Goal: Communication & Community: Answer question/provide support

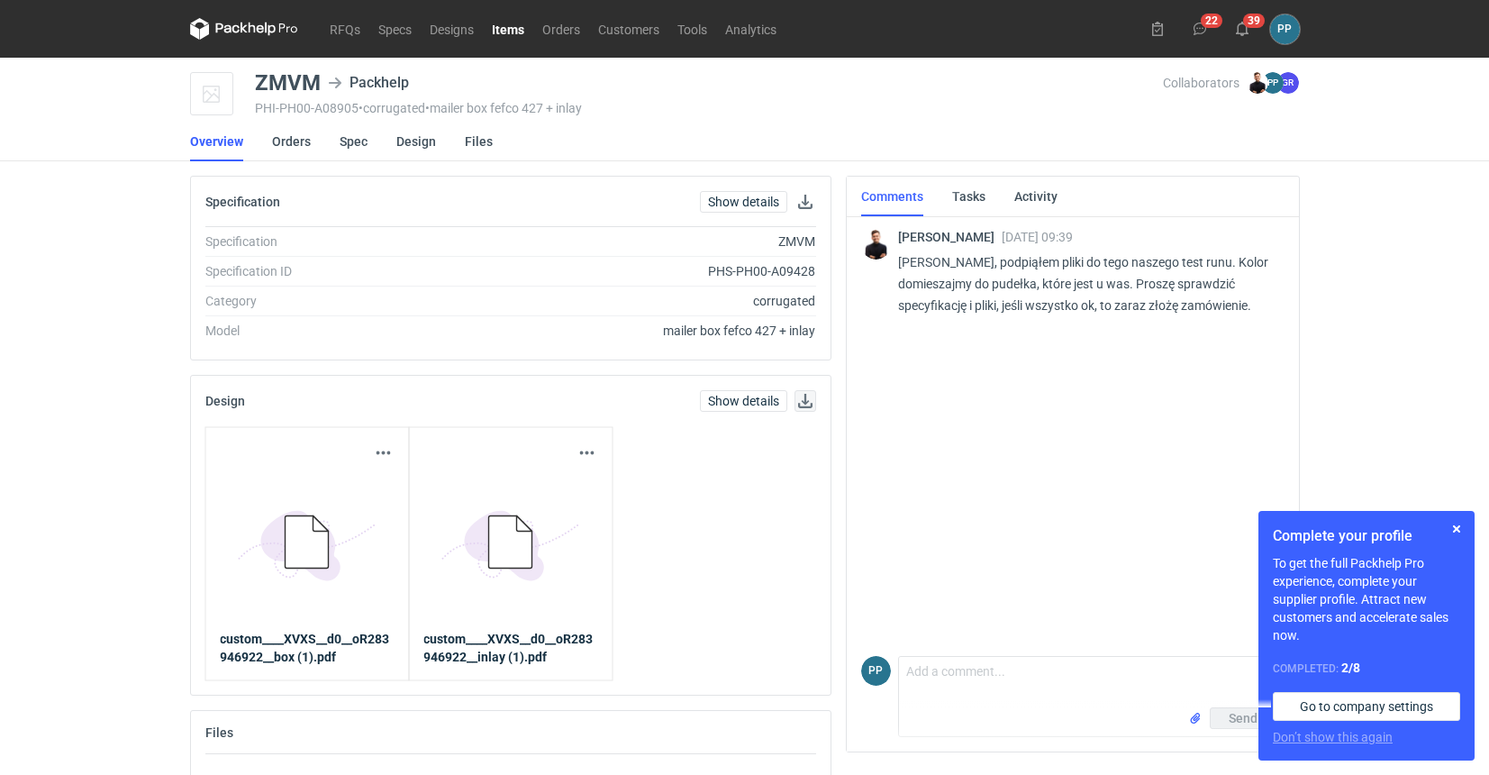
click at [803, 401] on button "button" at bounding box center [806, 401] width 22 height 22
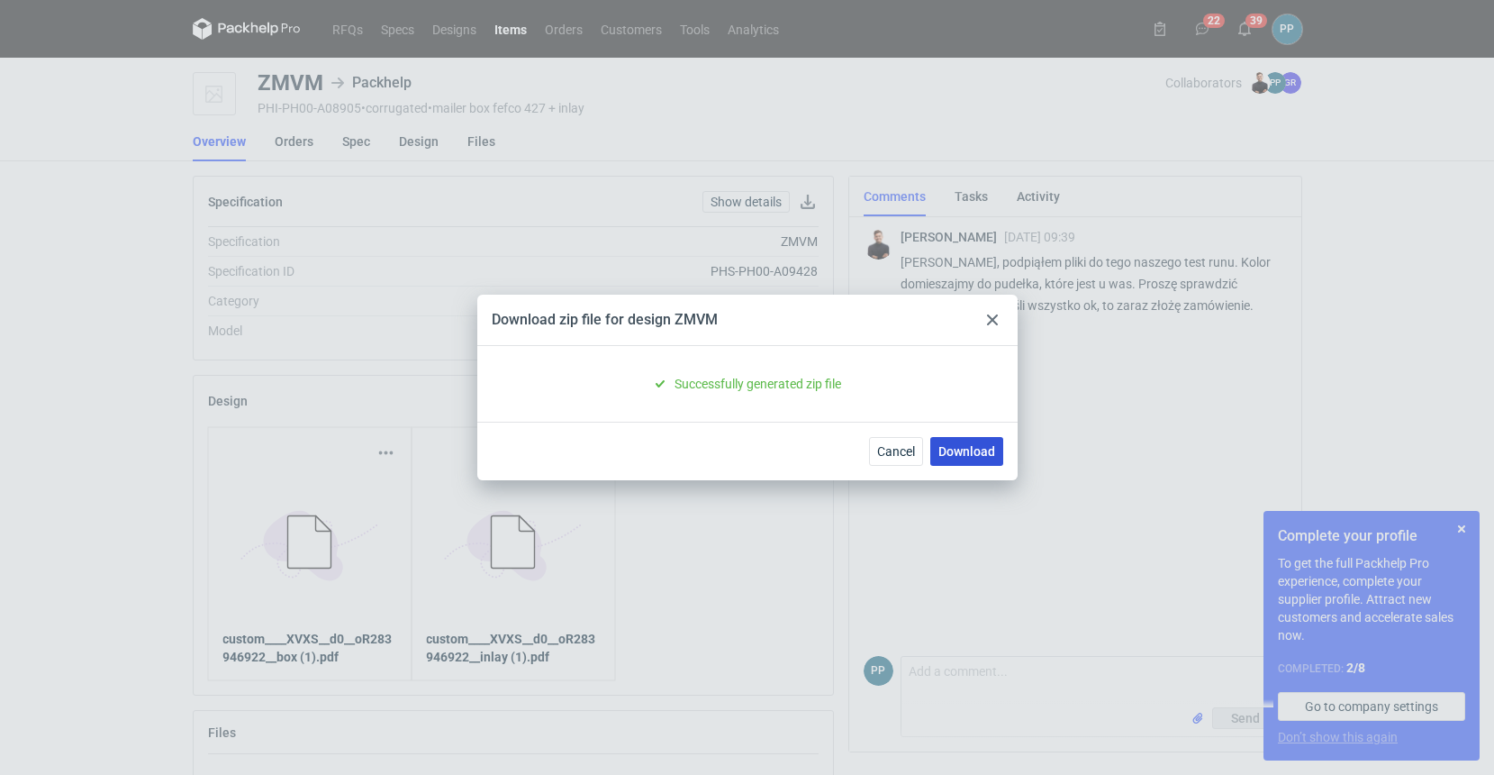
click at [960, 449] on link "Download" at bounding box center [967, 451] width 73 height 29
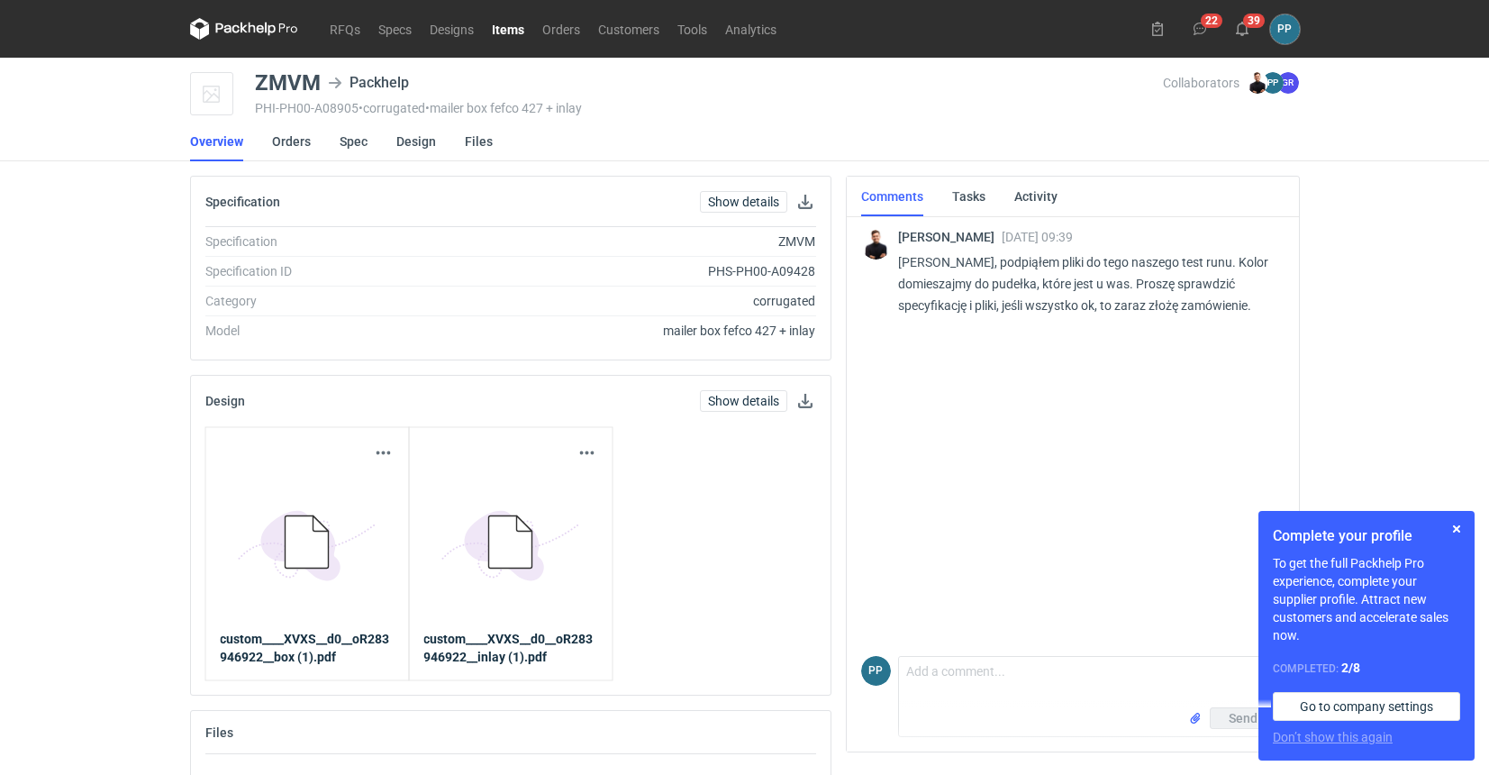
scroll to position [0, 2]
click at [1457, 530] on button "button" at bounding box center [1457, 529] width 22 height 22
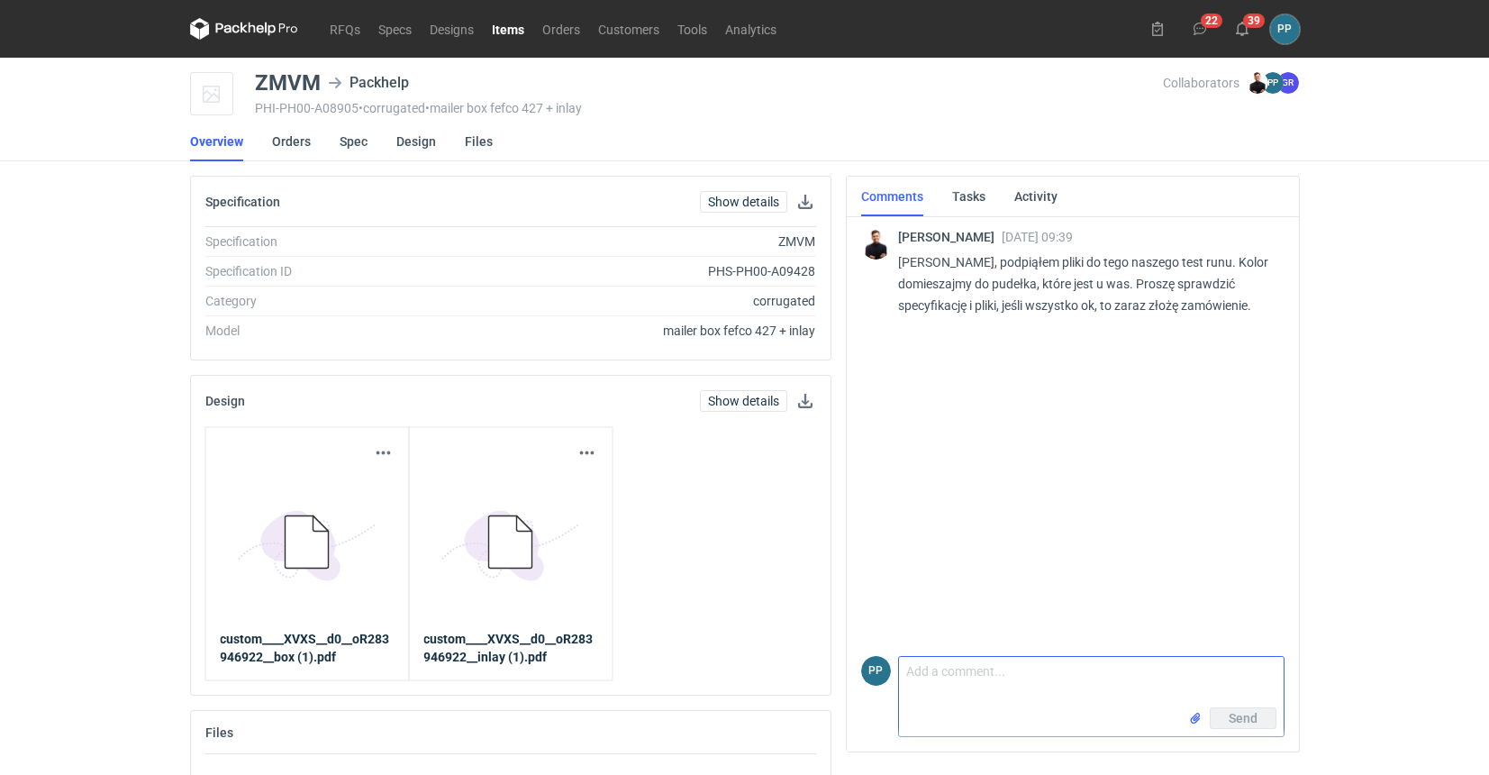
click at [998, 678] on textarea "Comment message" at bounding box center [1091, 682] width 385 height 50
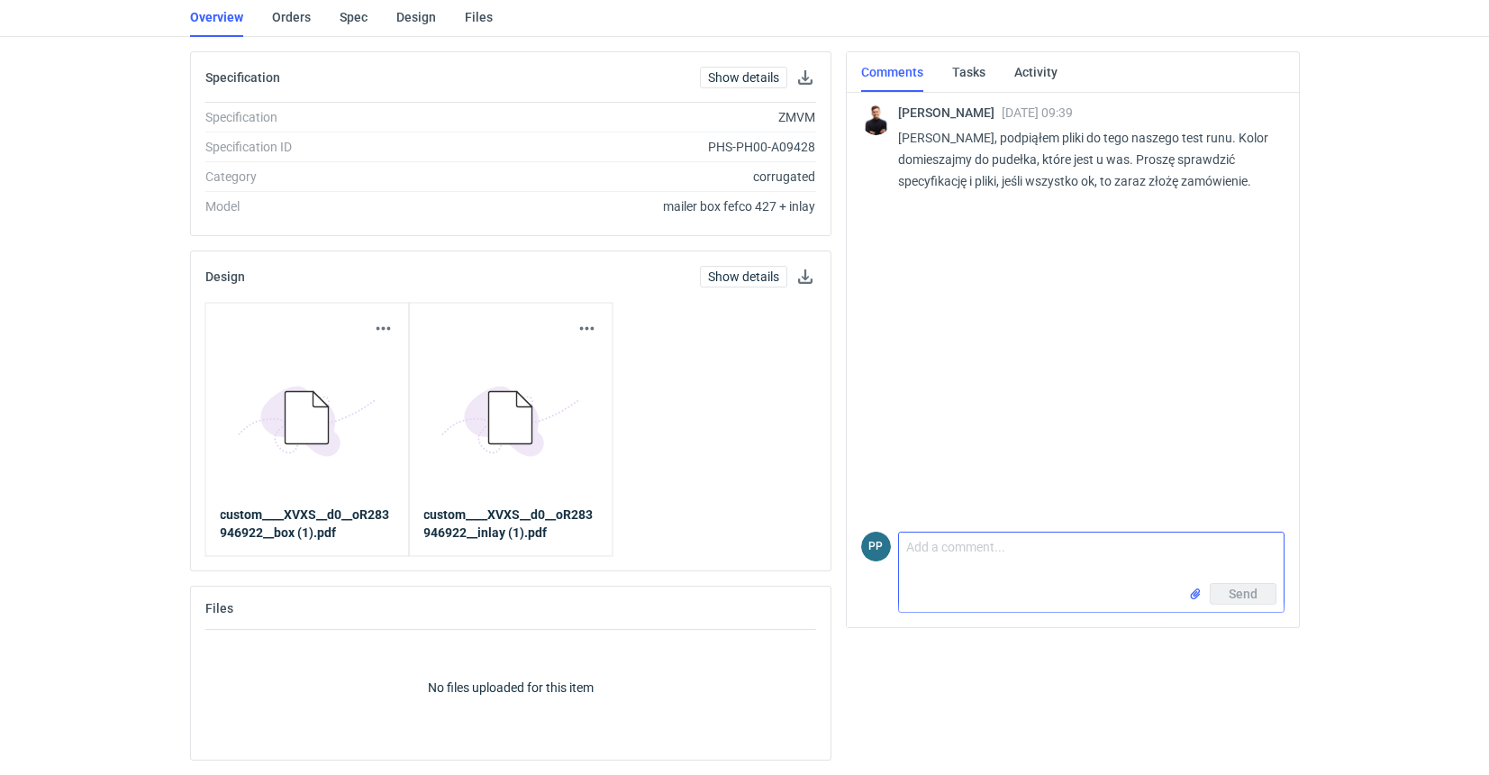
scroll to position [124, 2]
click at [967, 69] on link "Tasks" at bounding box center [968, 72] width 33 height 40
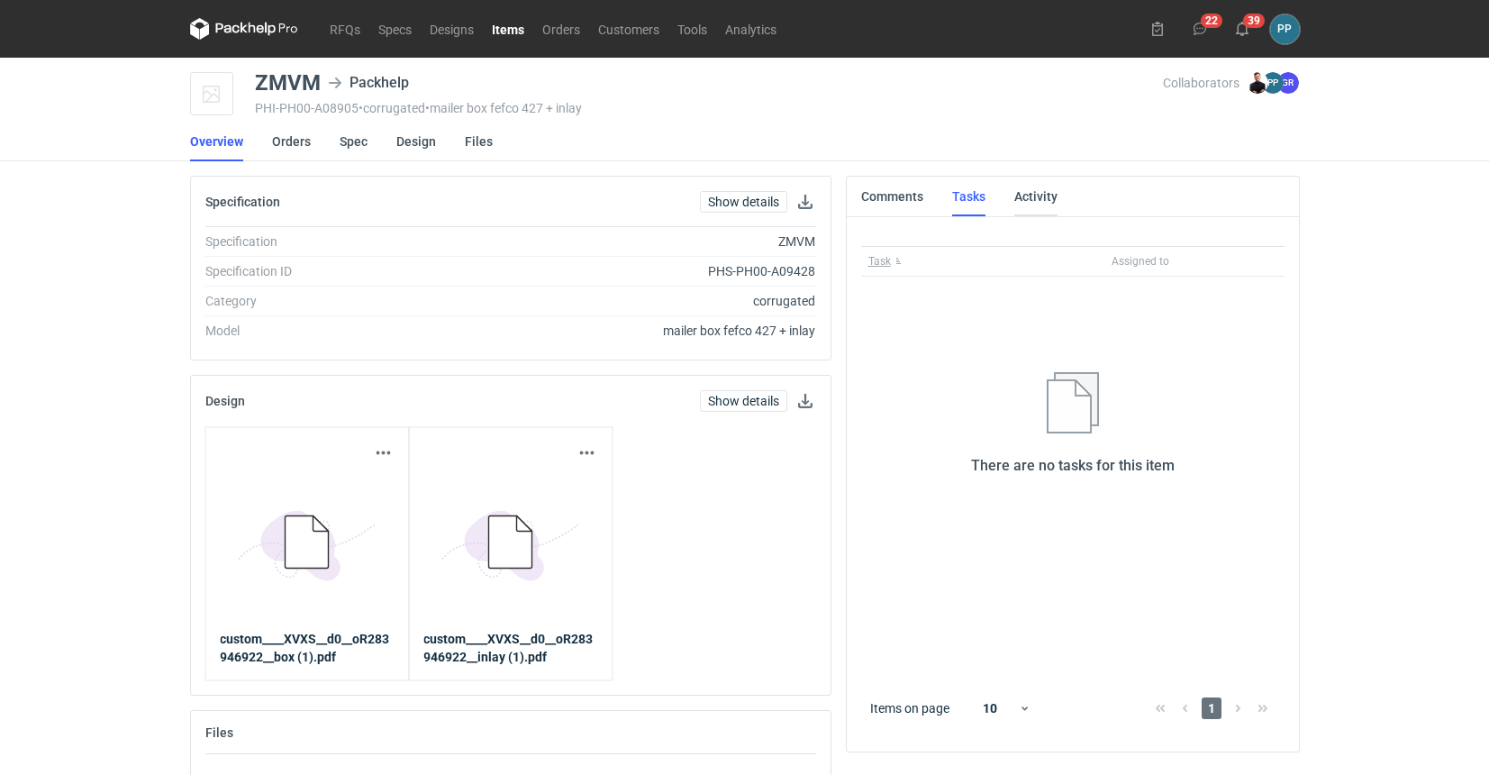
click at [1040, 191] on link "Activity" at bounding box center [1035, 197] width 43 height 40
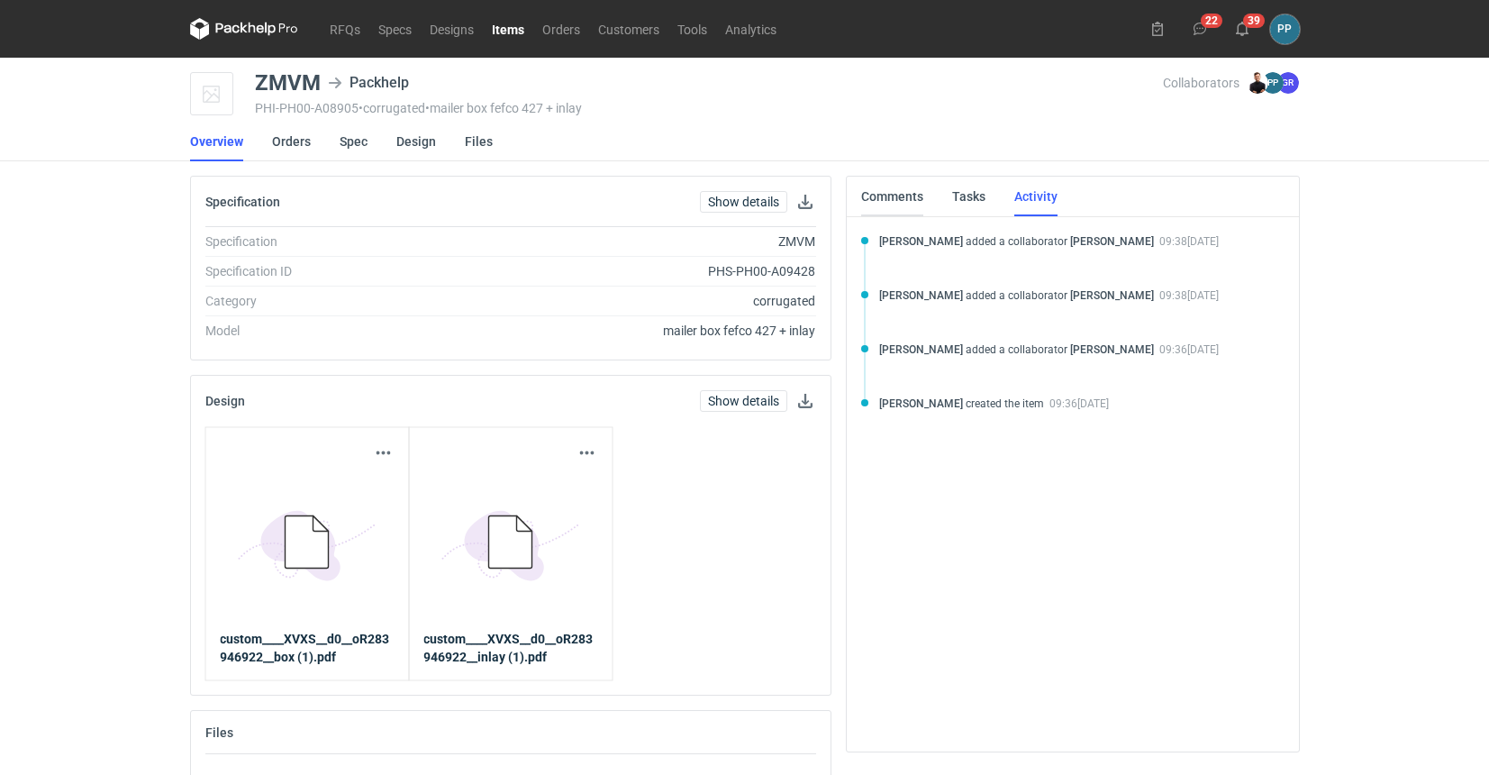
click at [872, 199] on link "Comments" at bounding box center [892, 197] width 62 height 40
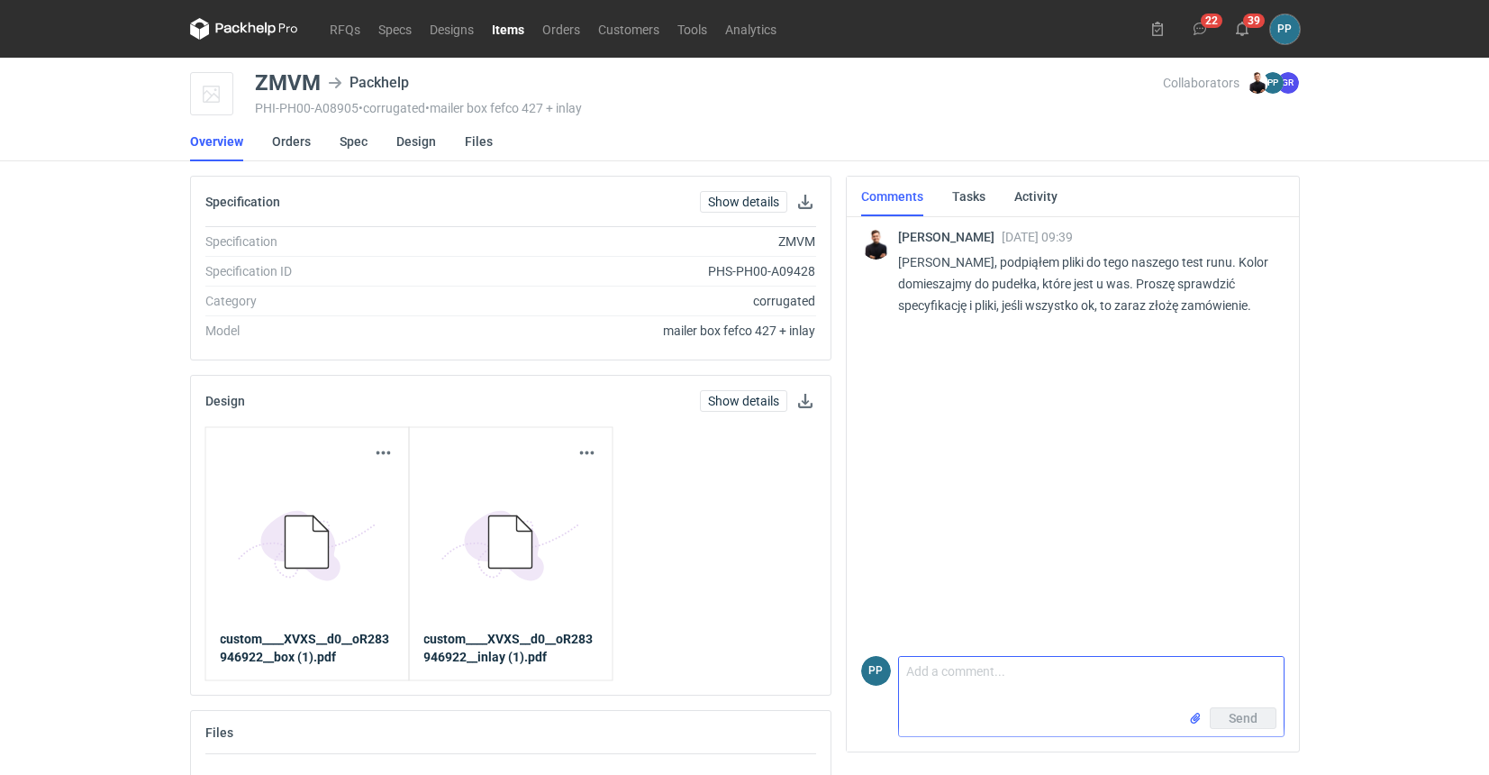
click at [937, 676] on textarea "Comment message" at bounding box center [1091, 682] width 385 height 50
type textarea "[PERSON_NAME] dobrze, sprawdzimy i dam znać."
click at [1247, 715] on span "Send" at bounding box center [1243, 718] width 29 height 13
